Goal: Information Seeking & Learning: Find specific fact

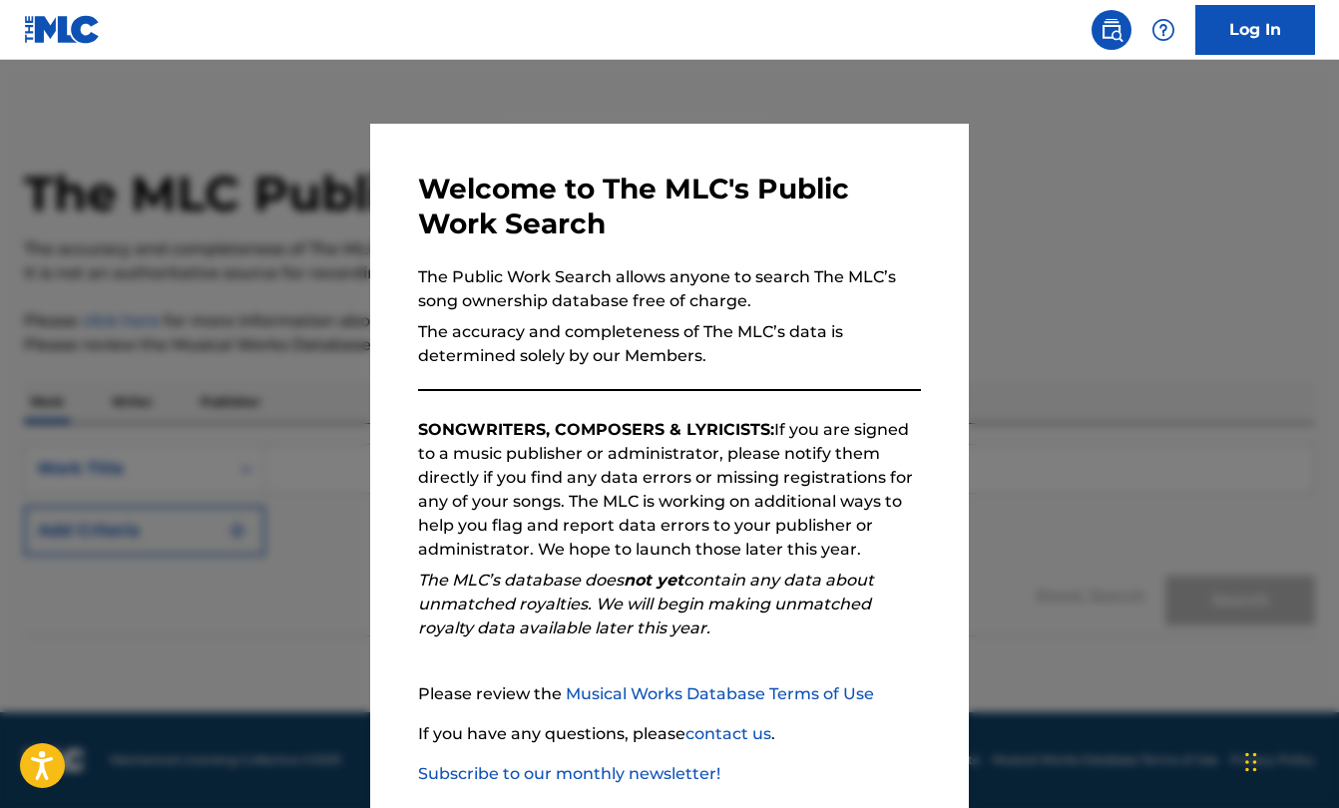
scroll to position [105, 0]
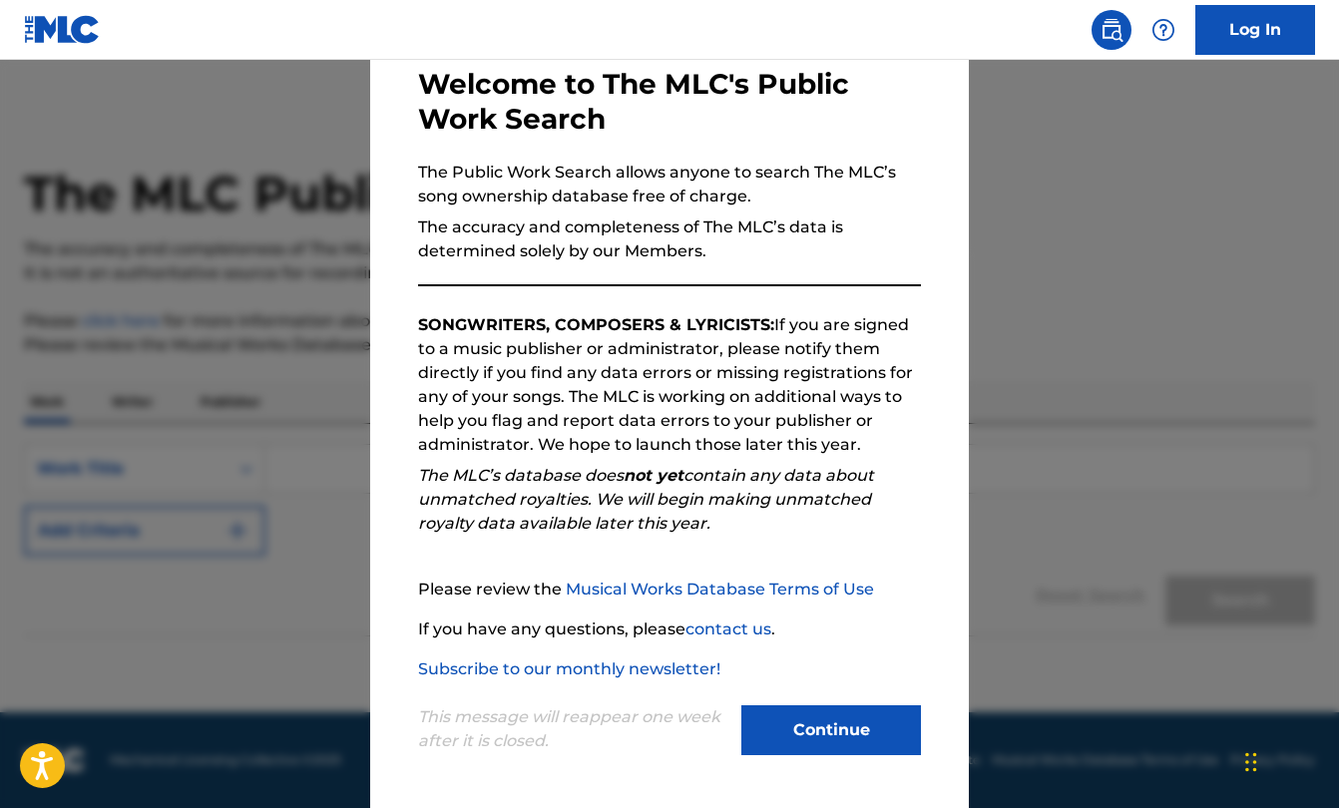
click at [826, 743] on button "Continue" at bounding box center [831, 730] width 180 height 50
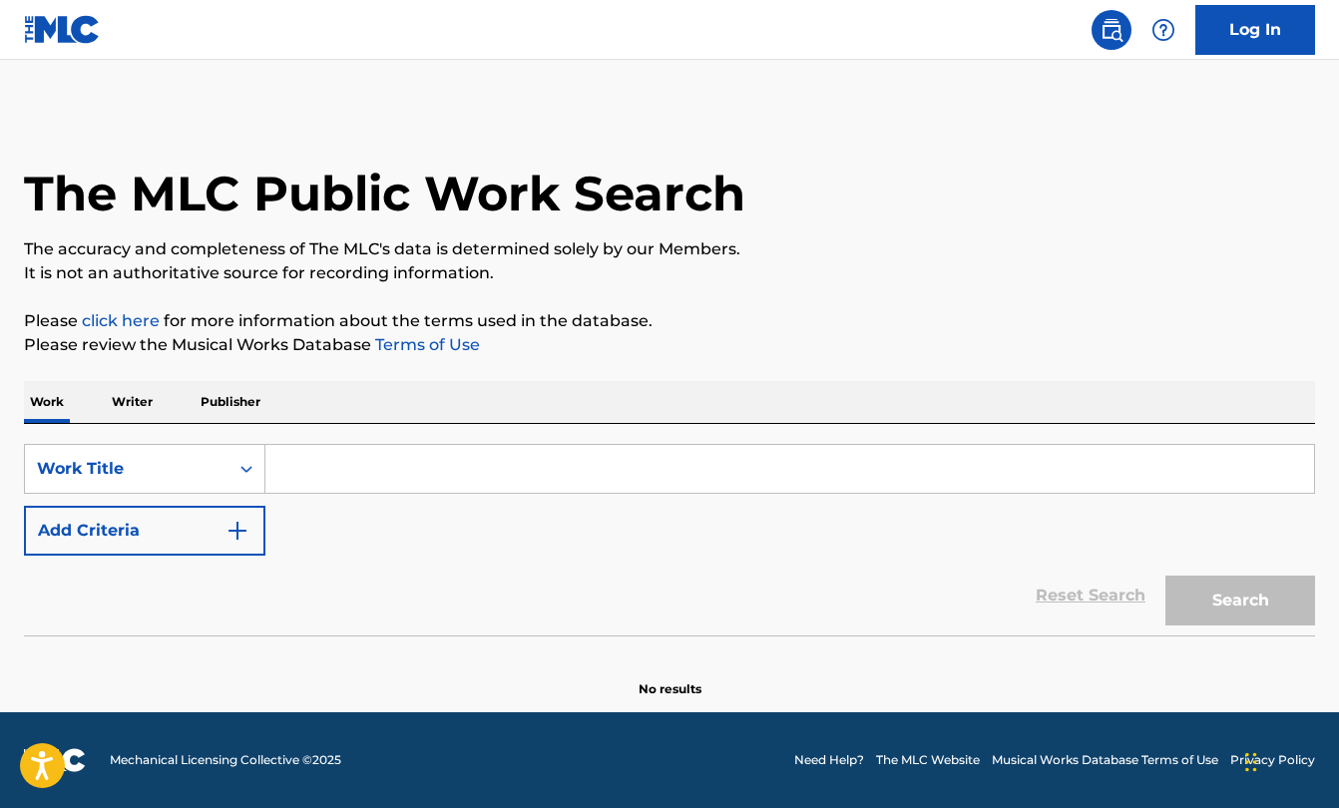
click at [398, 467] on input "Search Form" at bounding box center [789, 469] width 1048 height 48
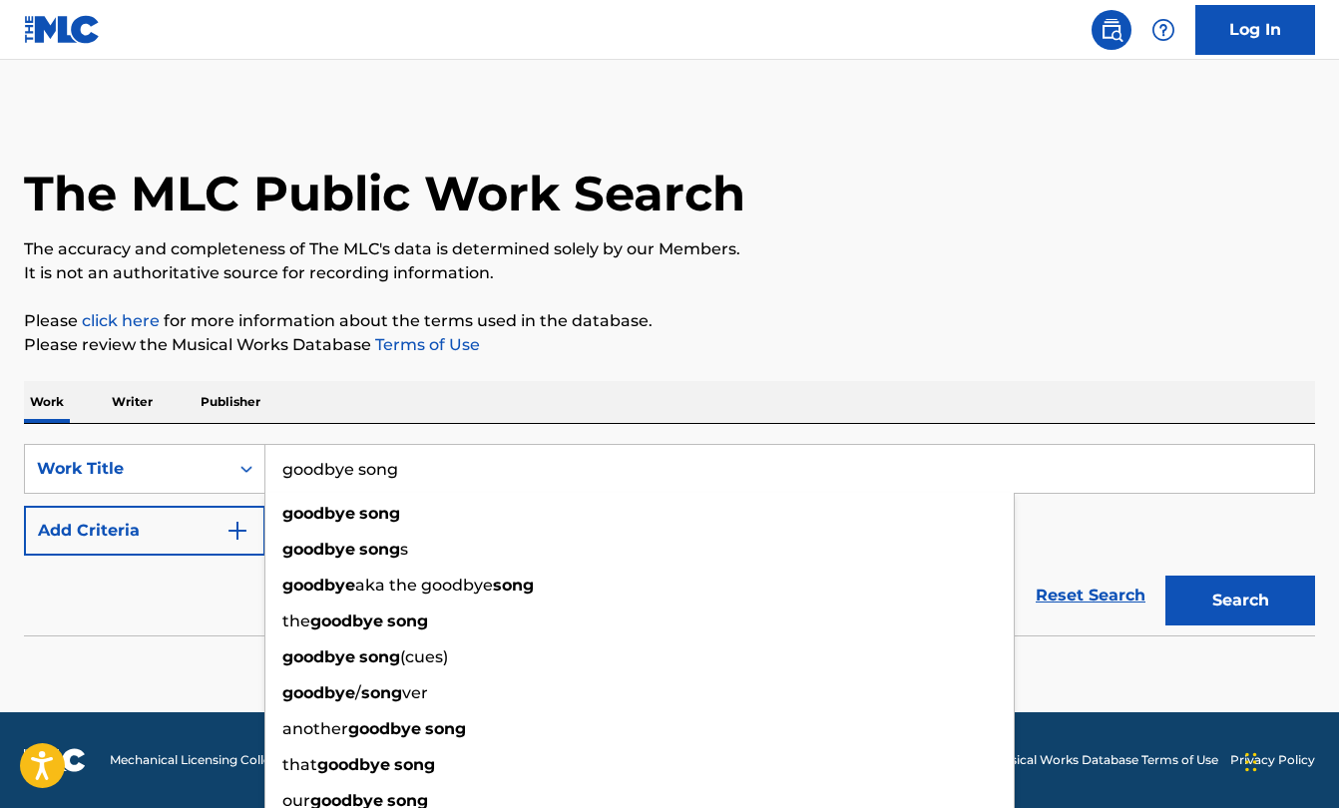
type input "goodbye song"
click at [168, 537] on button "Add Criteria" at bounding box center [144, 531] width 241 height 50
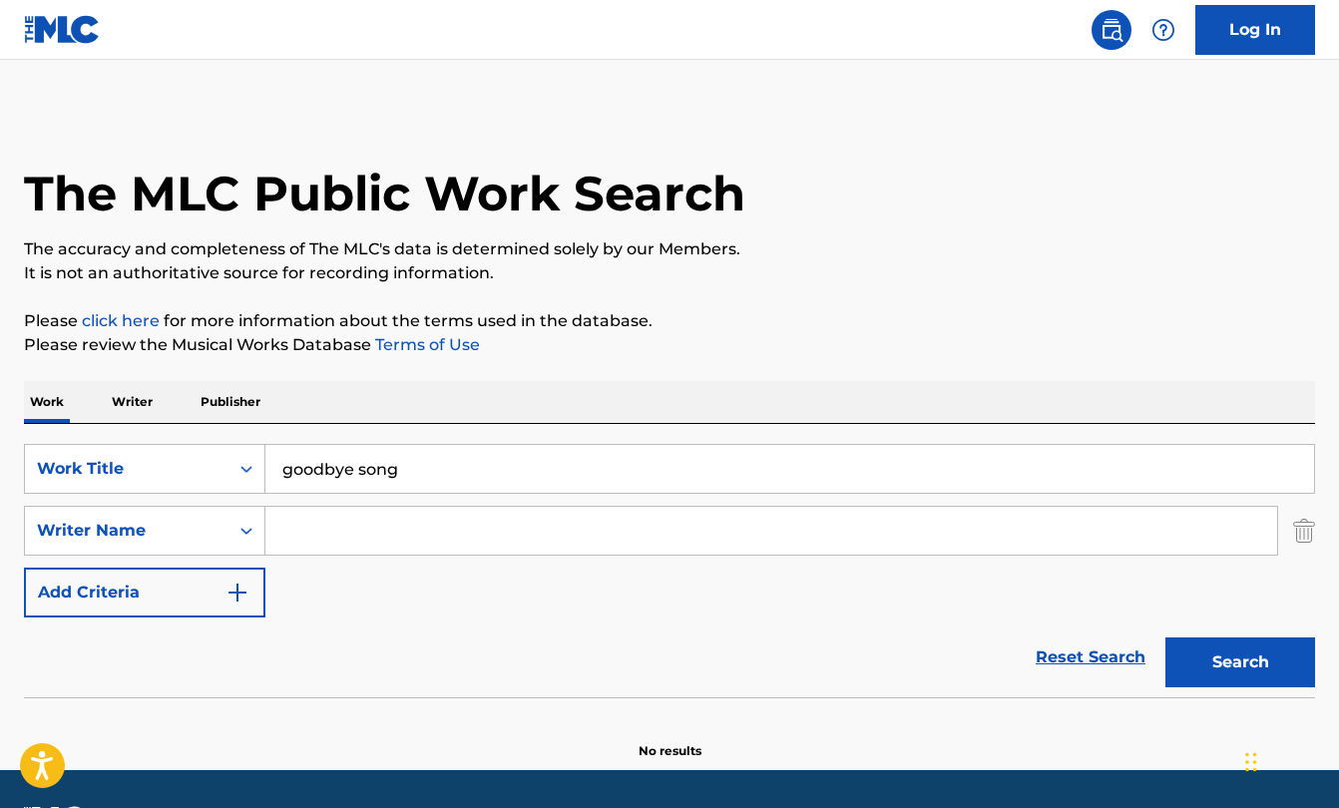
click at [336, 527] on input "Search Form" at bounding box center [770, 531] width 1011 height 48
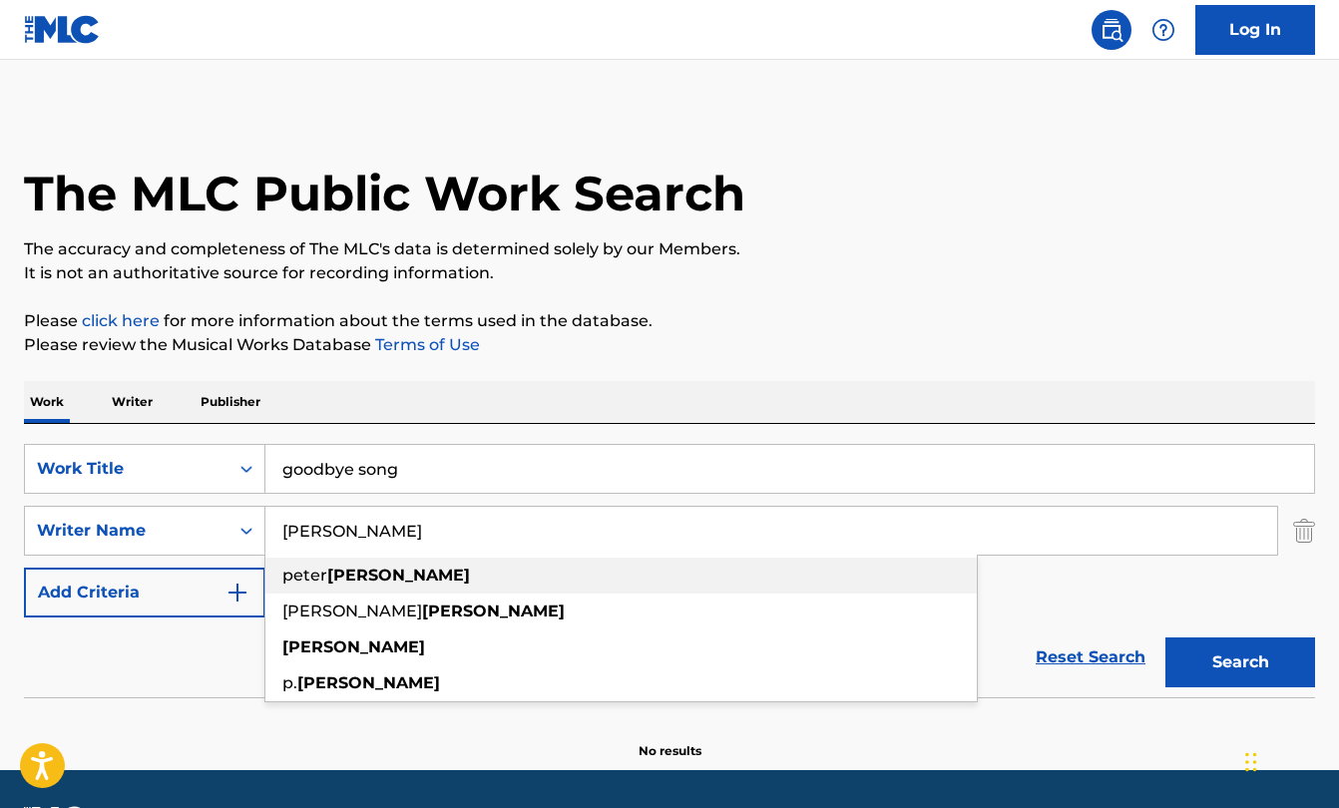
click at [334, 569] on strong "[PERSON_NAME]" at bounding box center [398, 575] width 143 height 19
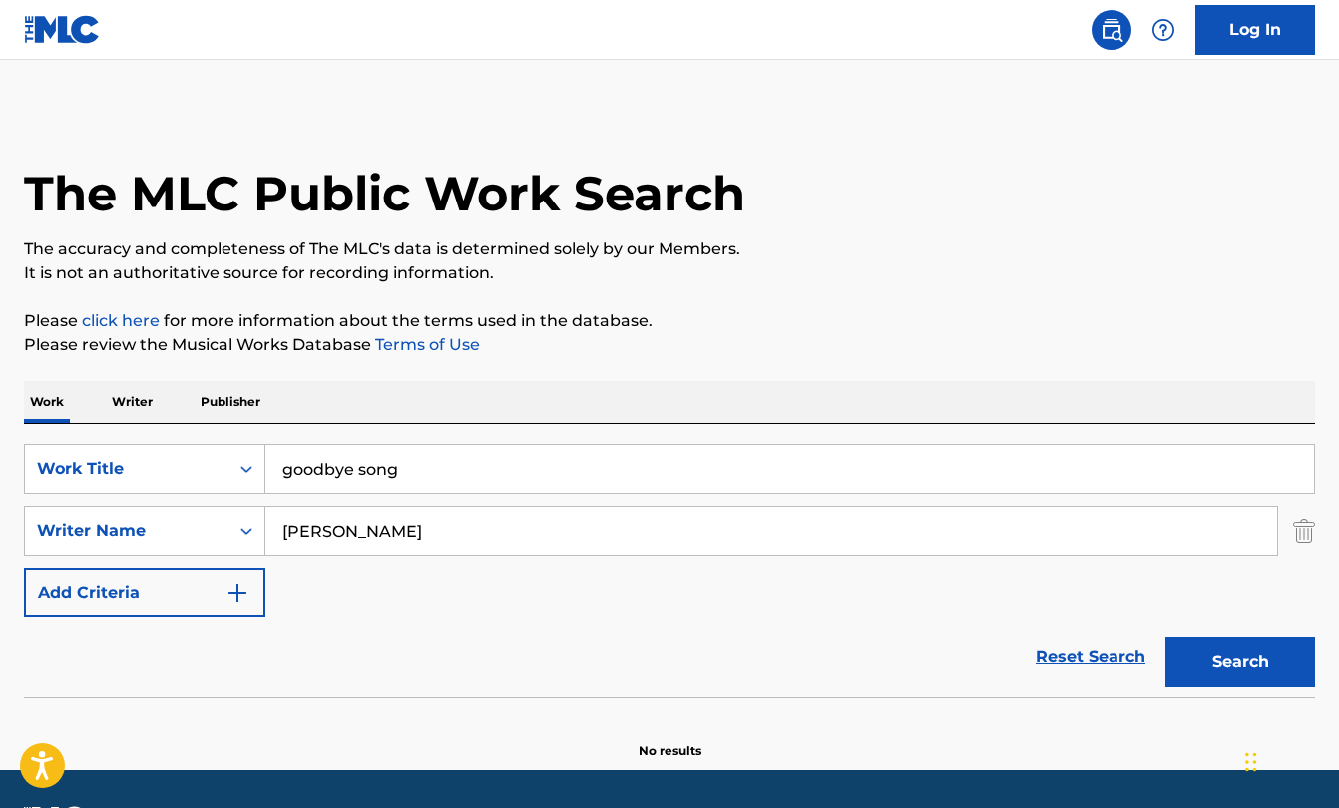
click at [331, 534] on input "[PERSON_NAME]" at bounding box center [770, 531] width 1011 height 48
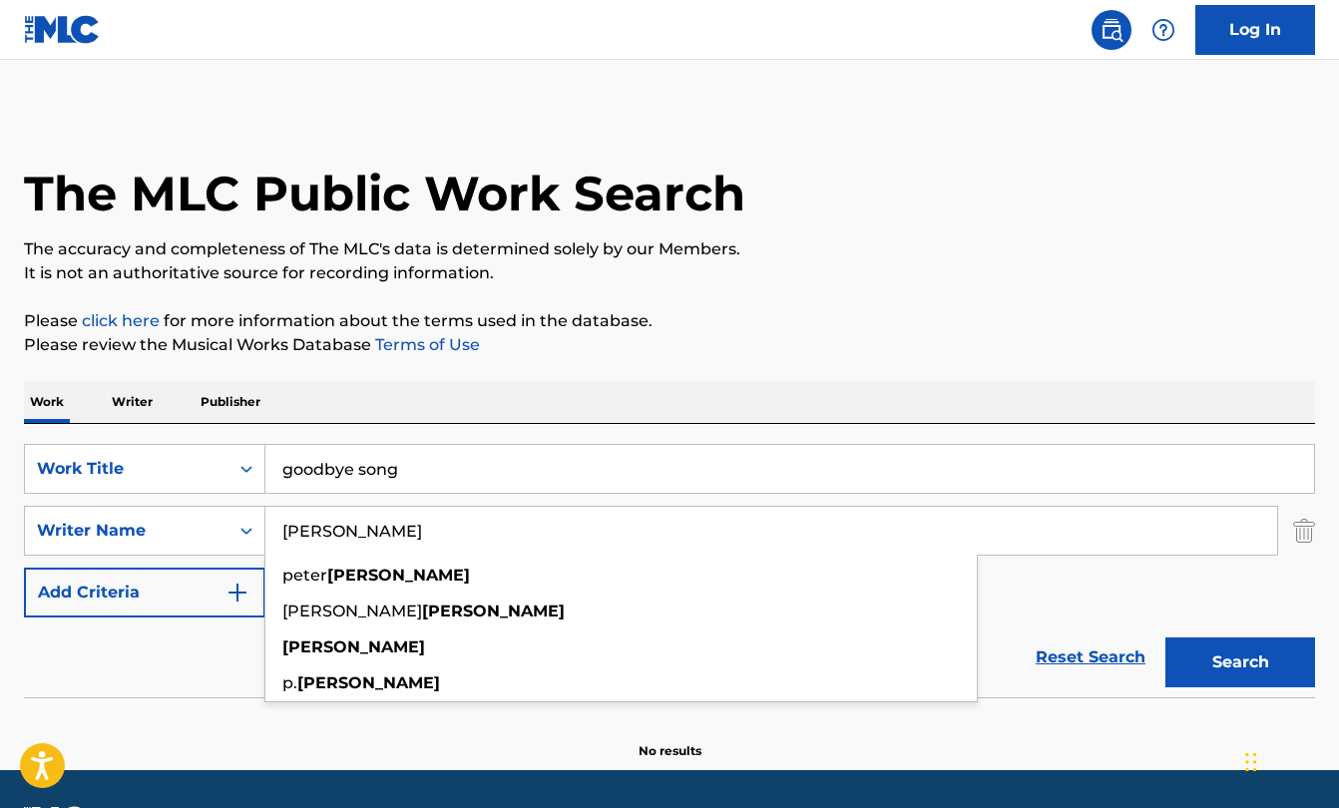
type input "[PERSON_NAME]"
click at [1268, 648] on button "Search" at bounding box center [1240, 662] width 150 height 50
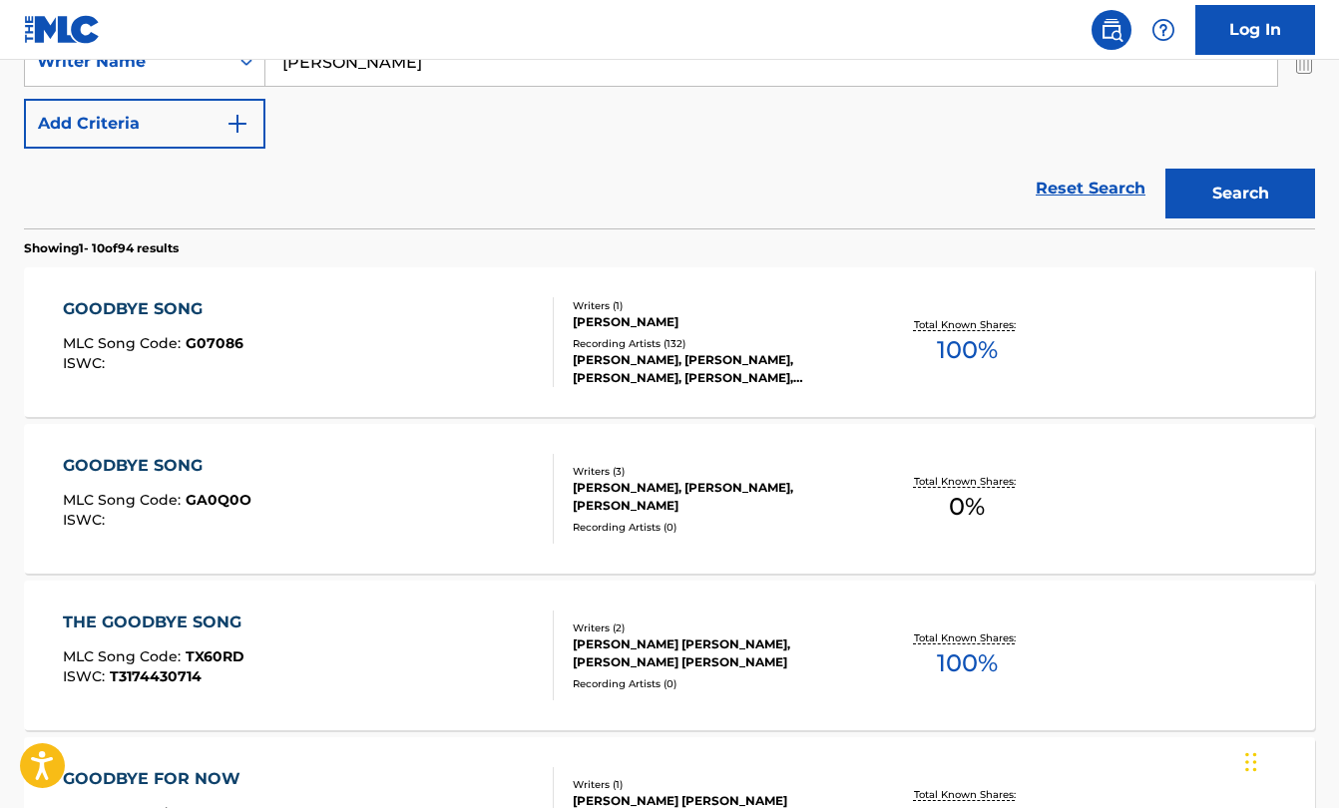
scroll to position [473, 0]
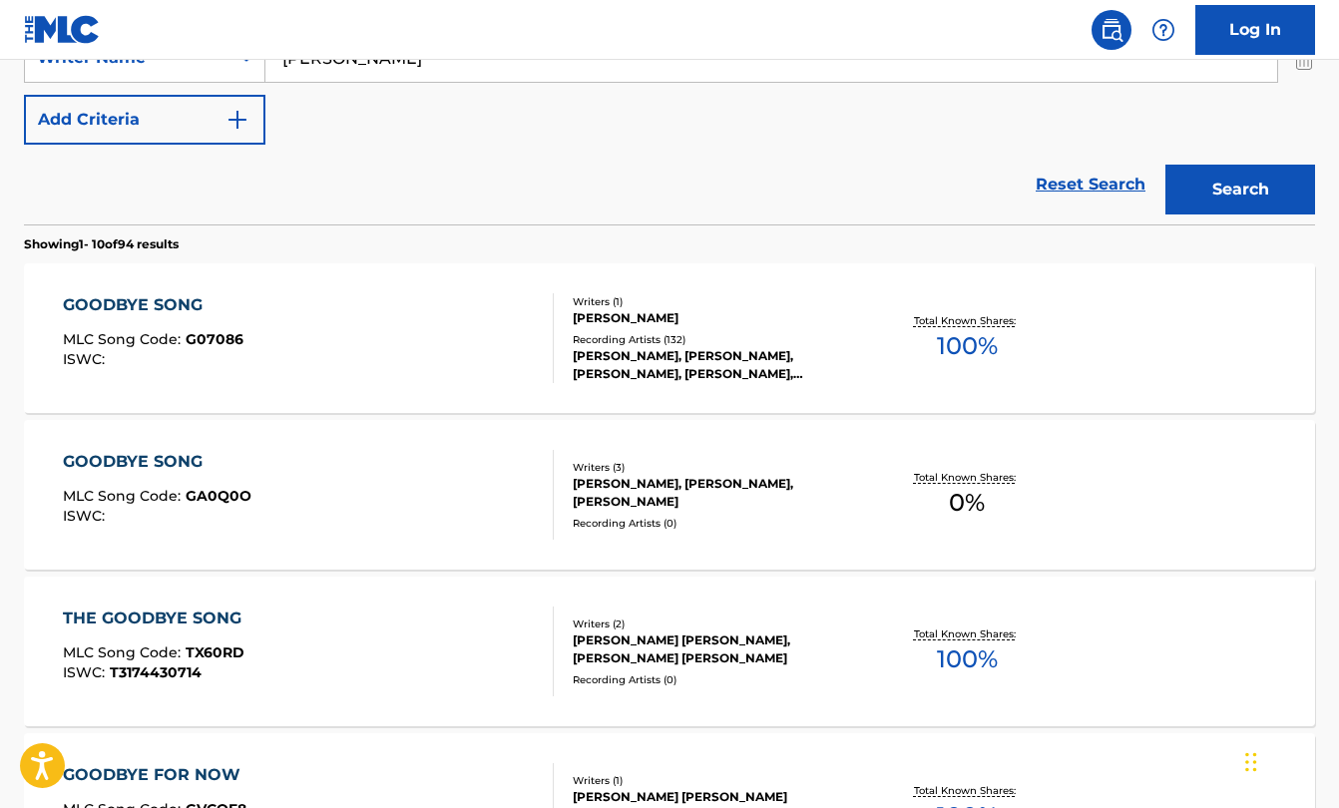
click at [778, 318] on div "[PERSON_NAME]" at bounding box center [716, 318] width 287 height 18
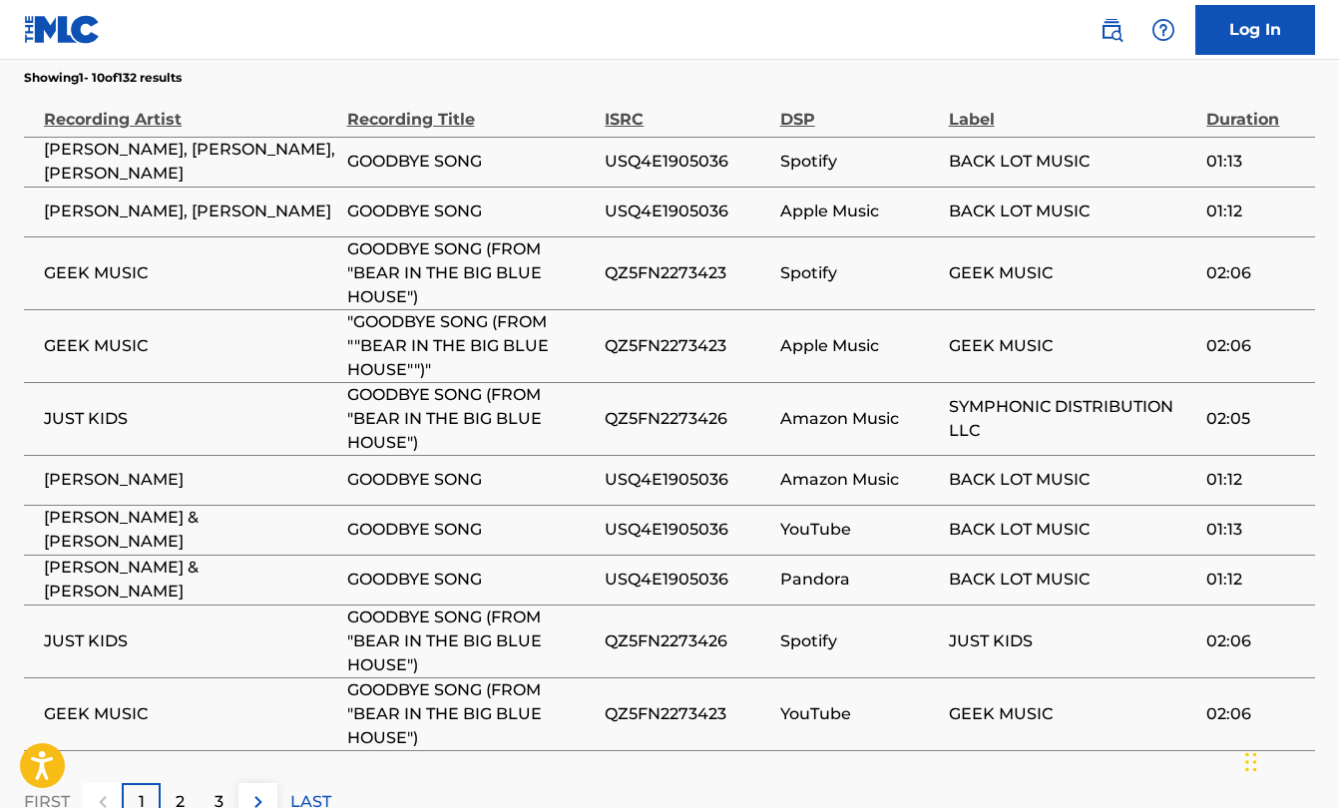
scroll to position [1294, 0]
click at [181, 789] on p "2" at bounding box center [180, 801] width 9 height 24
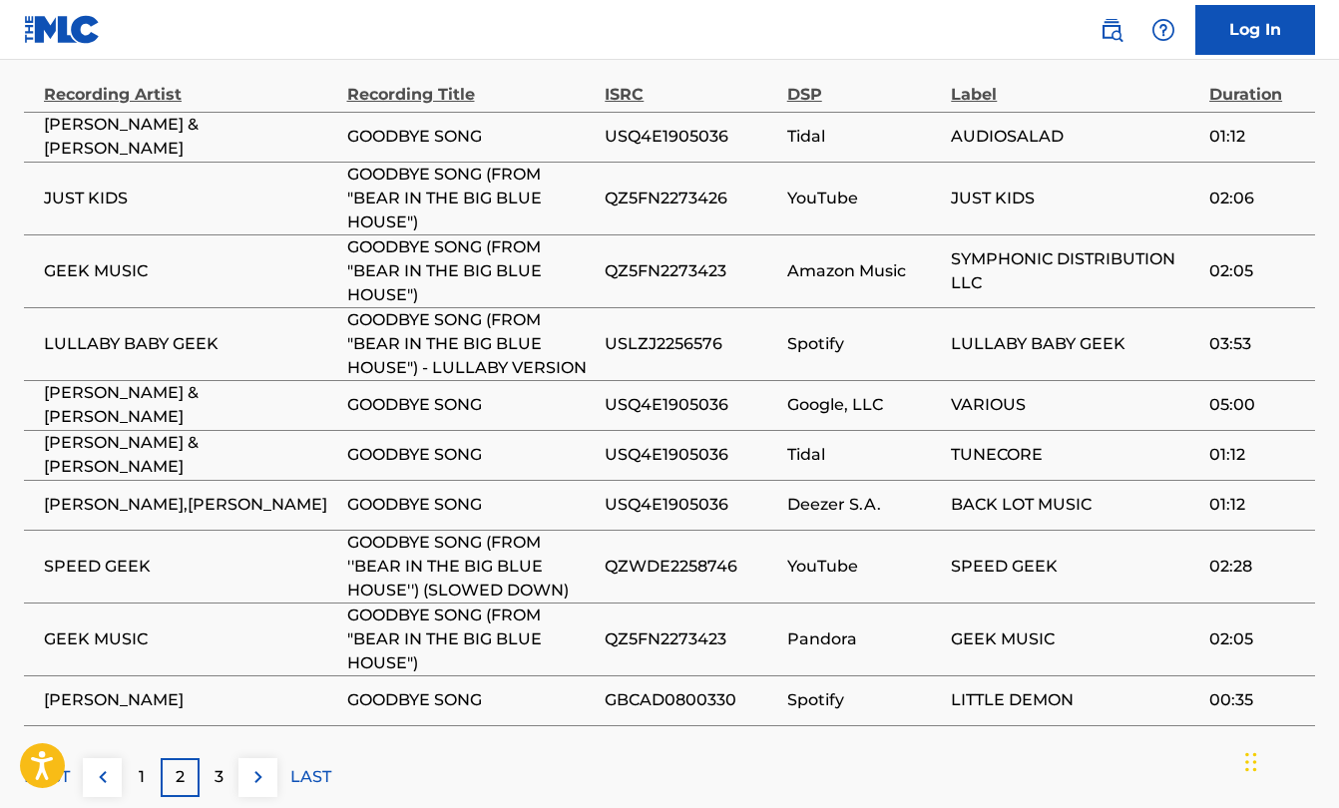
scroll to position [1319, 0]
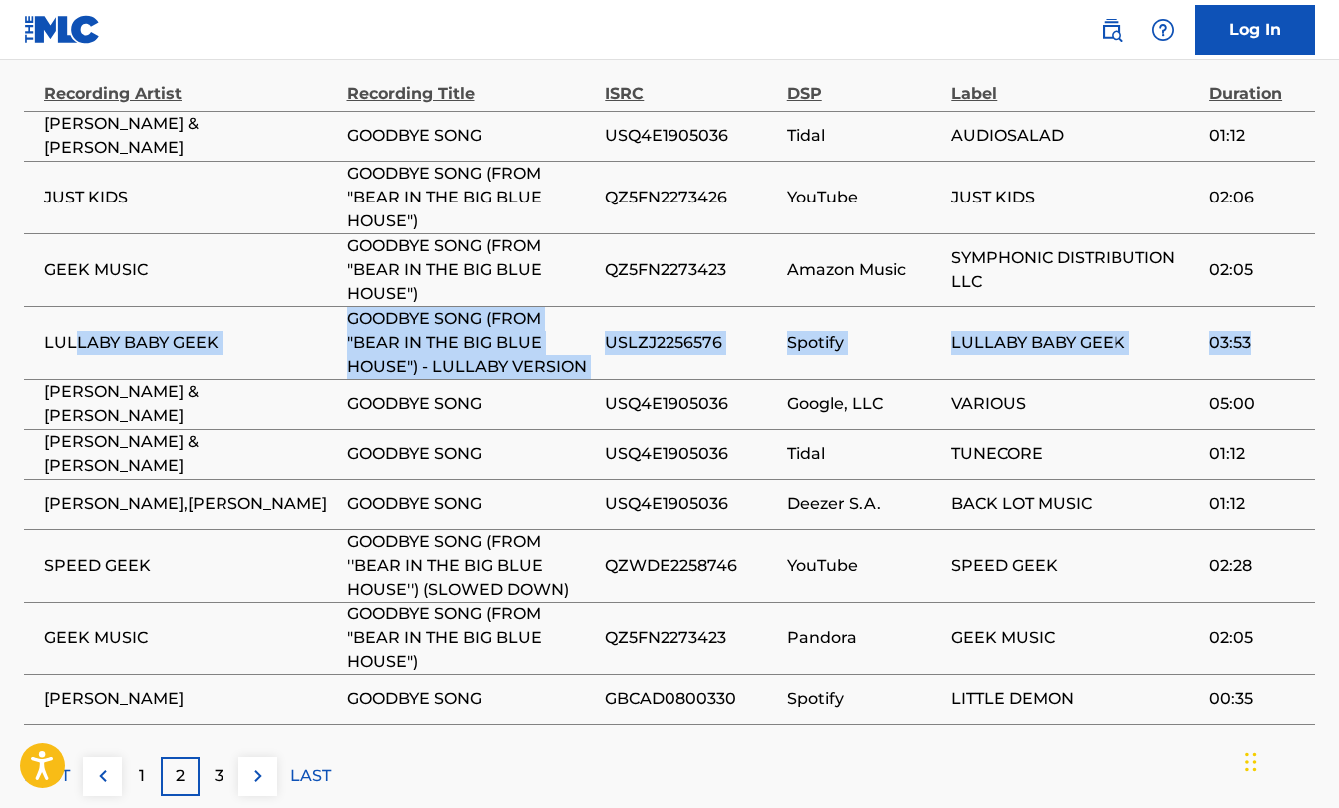
drag, startPoint x: 79, startPoint y: 297, endPoint x: 1260, endPoint y: 296, distance: 1180.9
click at [1260, 306] on tr "LULLABY BABY GEEK GOODBYE SONG (FROM "BEAR IN THE BIG BLUE HOUSE") - LULLABY VE…" at bounding box center [669, 342] width 1291 height 73
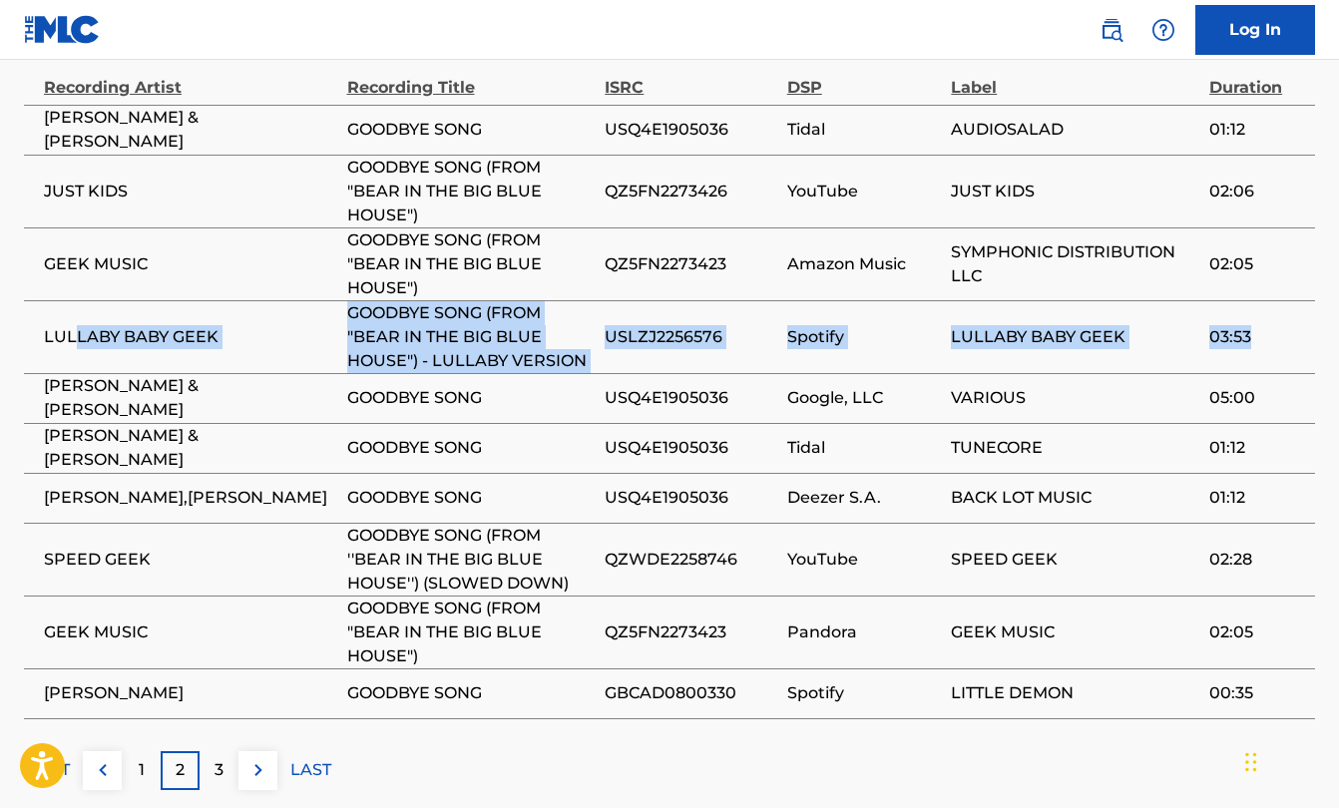
scroll to position [1347, 0]
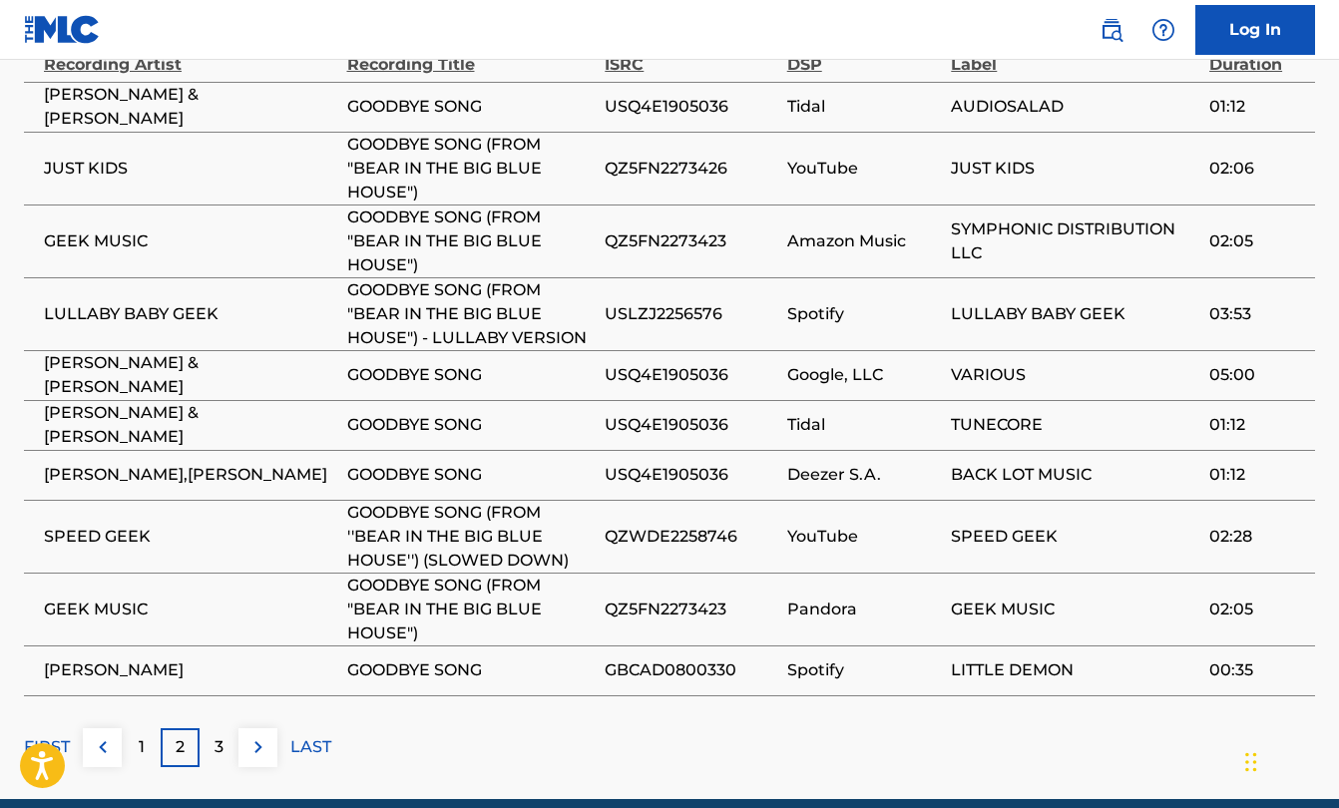
click at [220, 735] on p "3" at bounding box center [218, 747] width 9 height 24
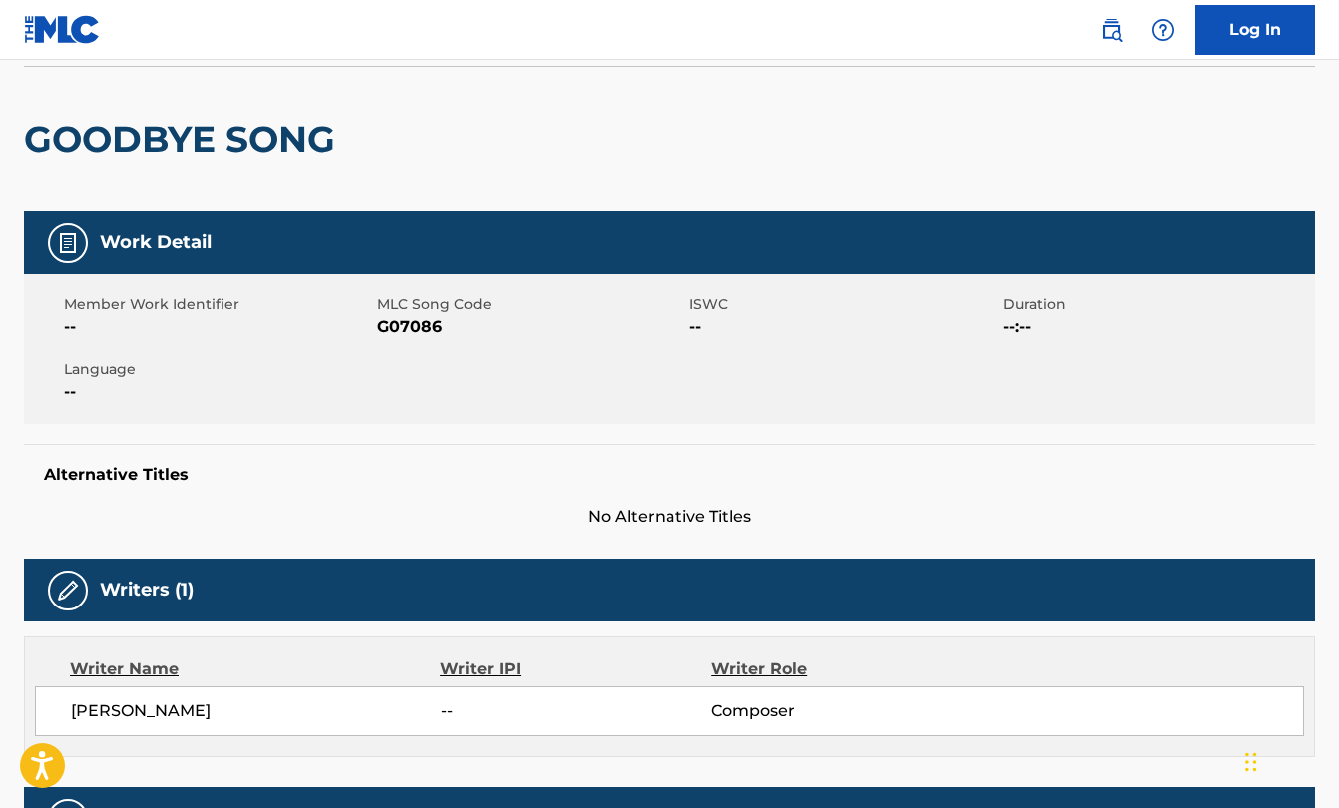
scroll to position [0, 0]
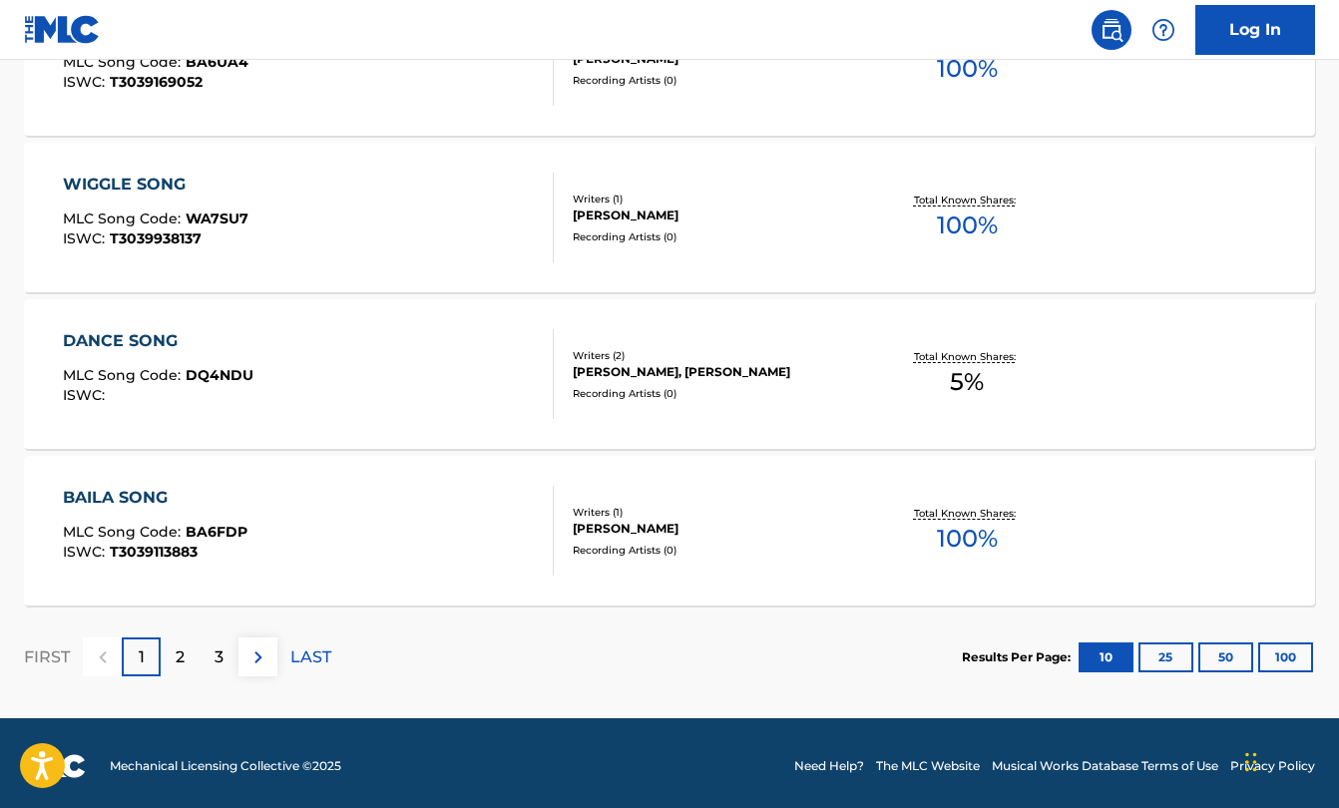
scroll to position [1696, 0]
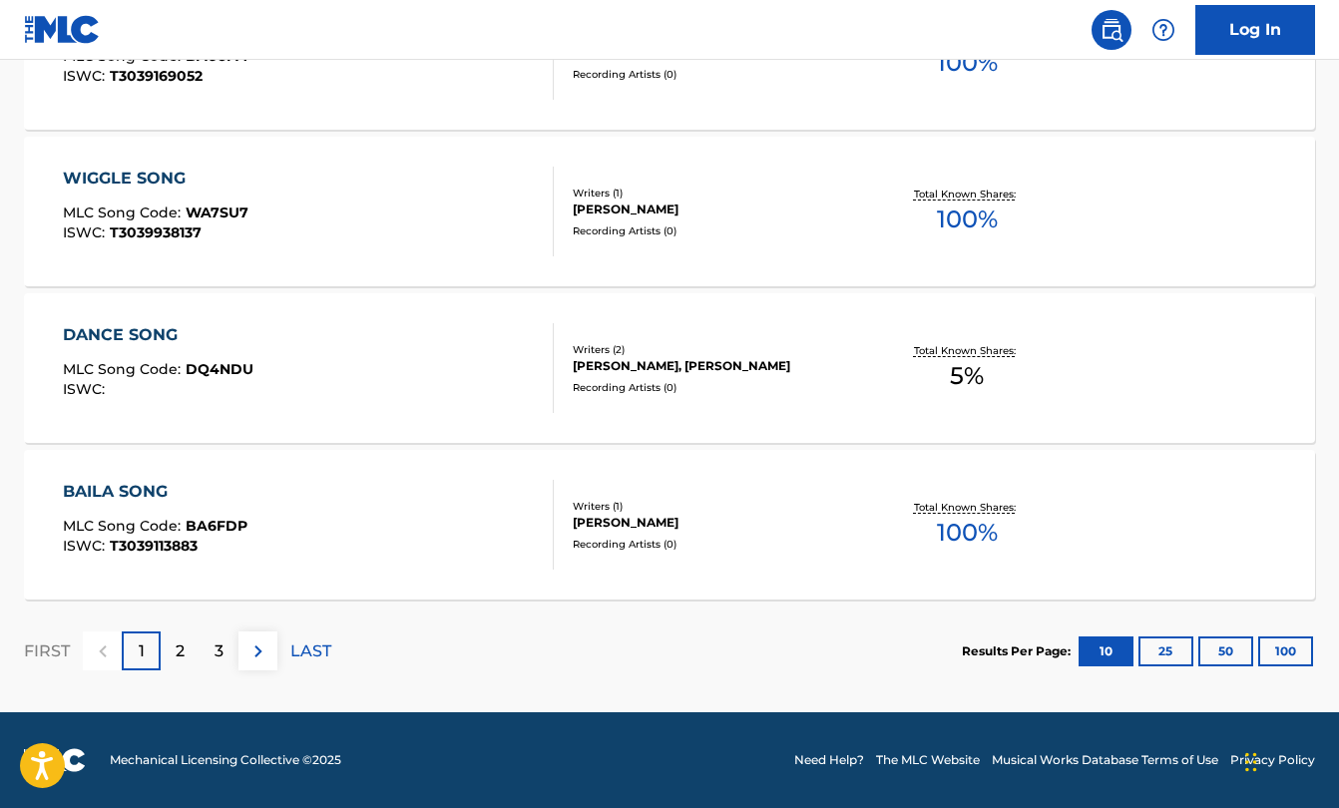
click at [174, 650] on div "2" at bounding box center [180, 650] width 39 height 39
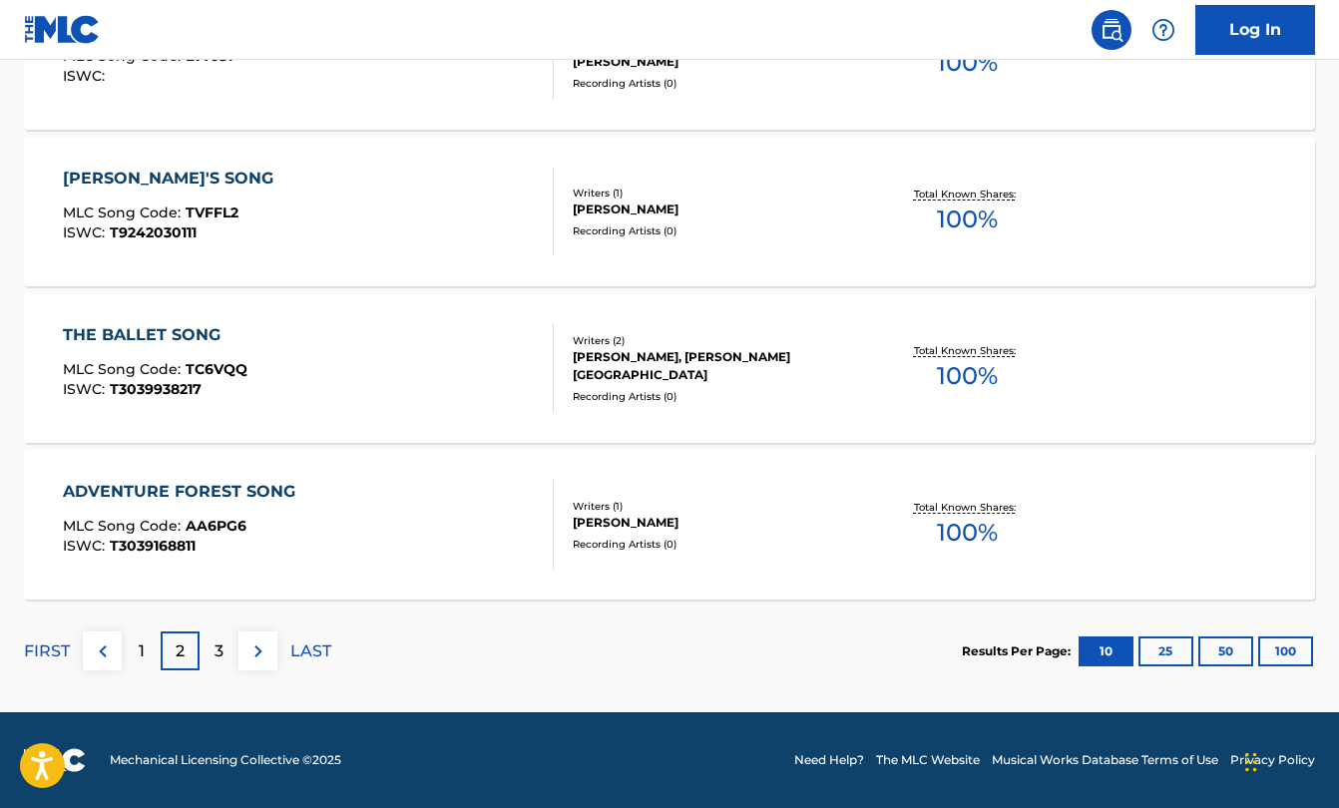
click at [209, 652] on div "3" at bounding box center [218, 650] width 39 height 39
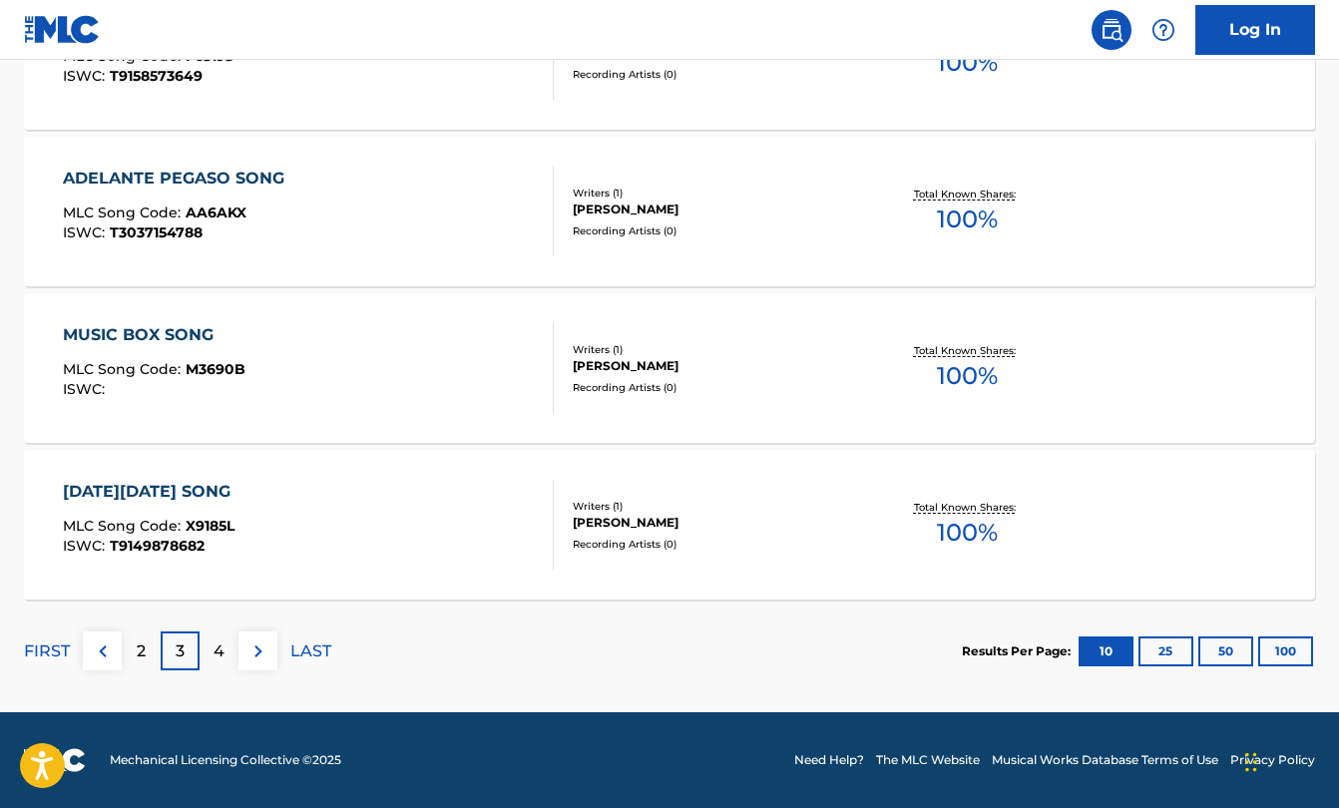
click at [228, 647] on div "4" at bounding box center [218, 650] width 39 height 39
